Goal: Information Seeking & Learning: Compare options

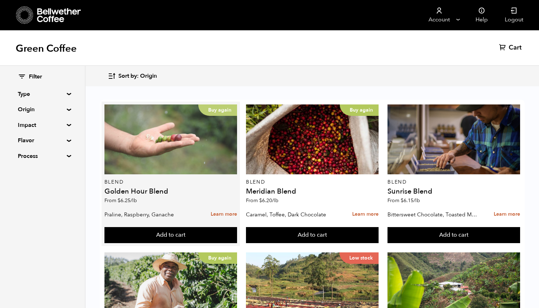
scroll to position [697, 0]
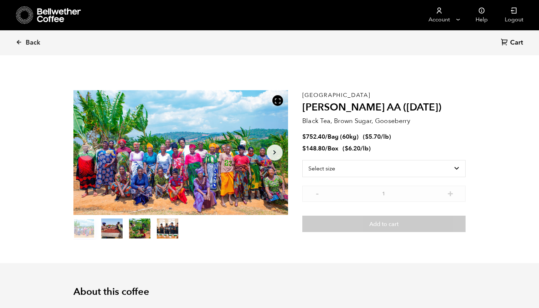
scroll to position [310, 380]
select select "bag-3"
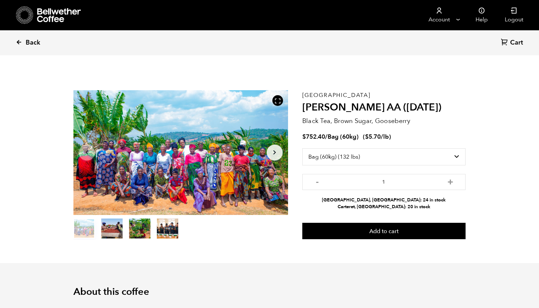
click at [35, 42] on span "Back" at bounding box center [33, 43] width 15 height 9
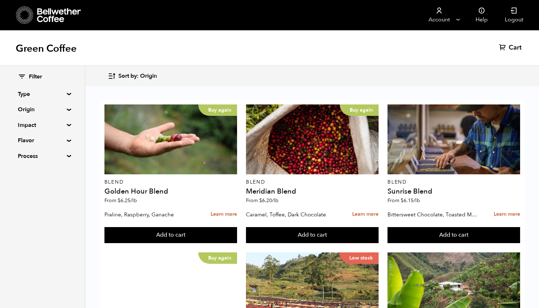
scroll to position [697, 0]
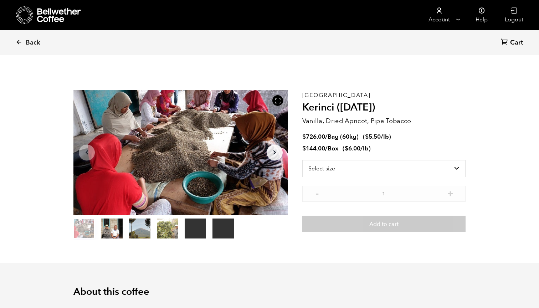
scroll to position [310, 380]
select select "bag-3"
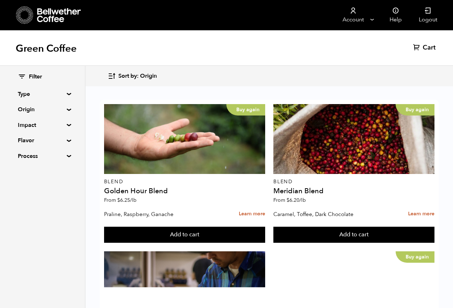
scroll to position [285, 0]
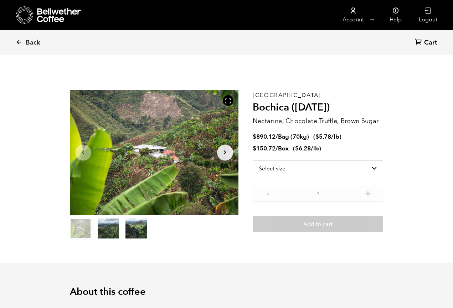
scroll to position [310, 305]
select select "bag"
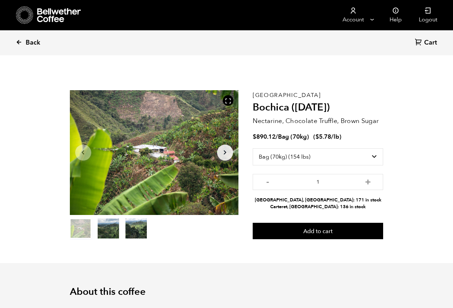
click at [20, 43] on icon at bounding box center [19, 42] width 6 height 6
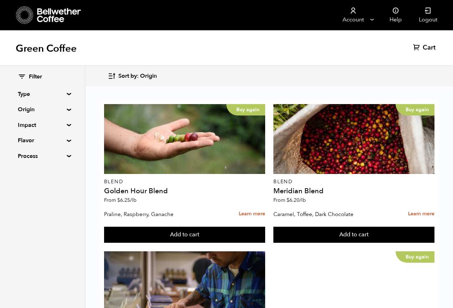
scroll to position [413, 0]
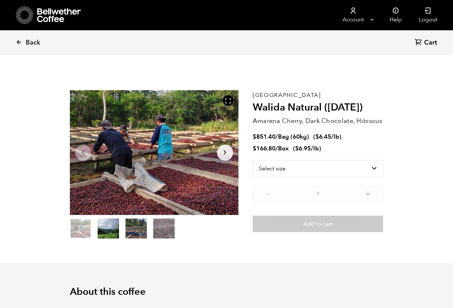
scroll to position [310, 305]
select select "bag-3"
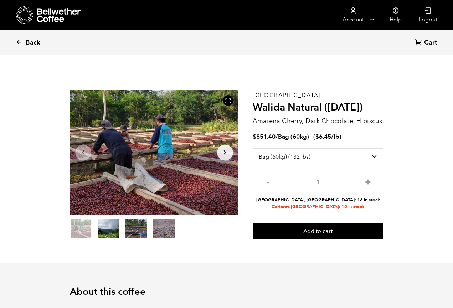
click at [20, 40] on icon at bounding box center [19, 42] width 6 height 6
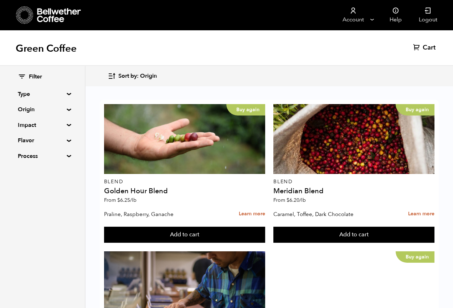
scroll to position [714, 0]
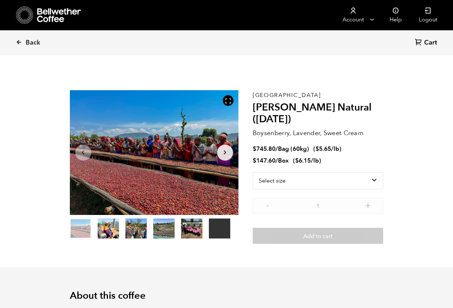
scroll to position [310, 305]
select select "bag-3"
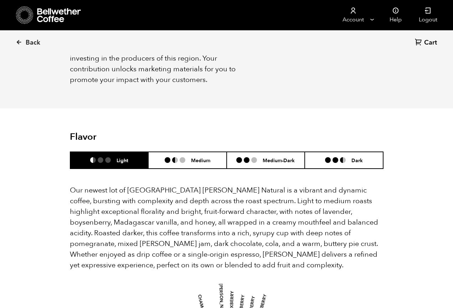
scroll to position [561, 0]
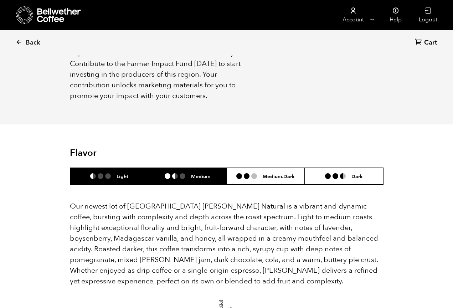
click at [202, 168] on li "Medium" at bounding box center [187, 176] width 78 height 17
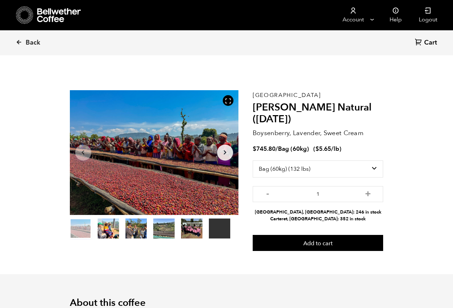
scroll to position [0, 0]
click at [32, 40] on span "Back" at bounding box center [33, 43] width 15 height 9
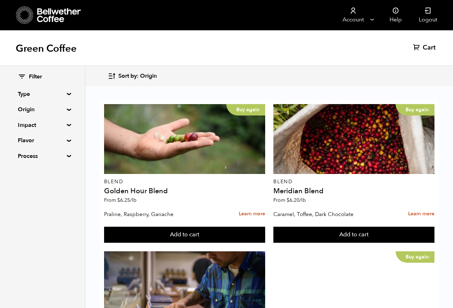
scroll to position [888, 0]
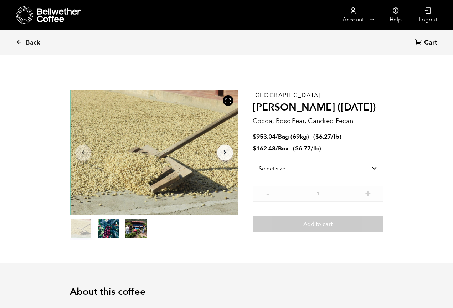
scroll to position [310, 305]
select select "bag-2"
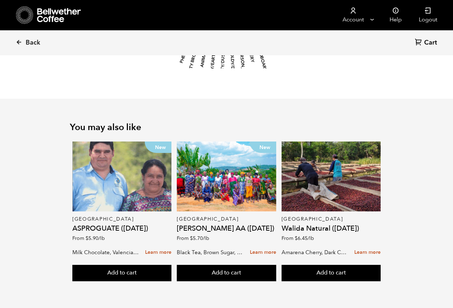
scroll to position [901, 0]
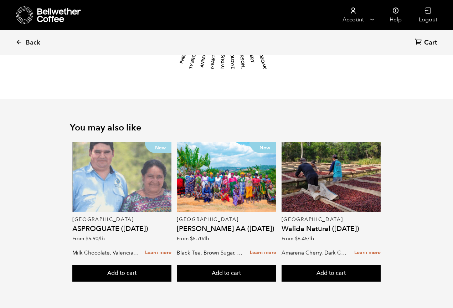
click at [121, 203] on div "New" at bounding box center [121, 177] width 99 height 70
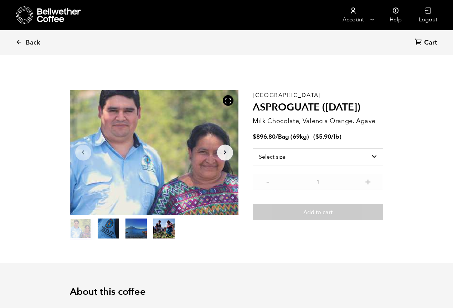
scroll to position [310, 305]
select select "bag-2"
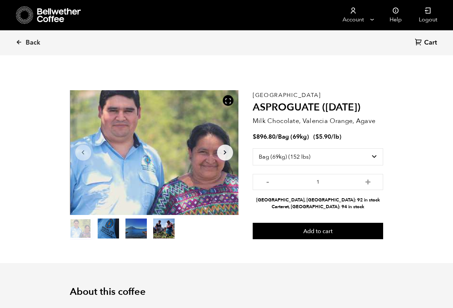
click at [28, 42] on span "Back" at bounding box center [33, 43] width 15 height 9
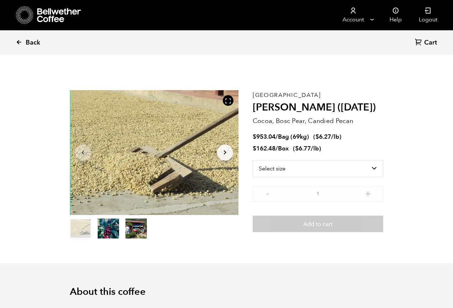
scroll to position [310, 305]
click at [52, 13] on icon at bounding box center [59, 15] width 45 height 14
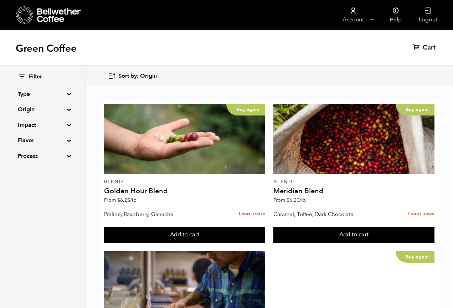
scroll to position [980, 0]
